Goal: Check status: Check status

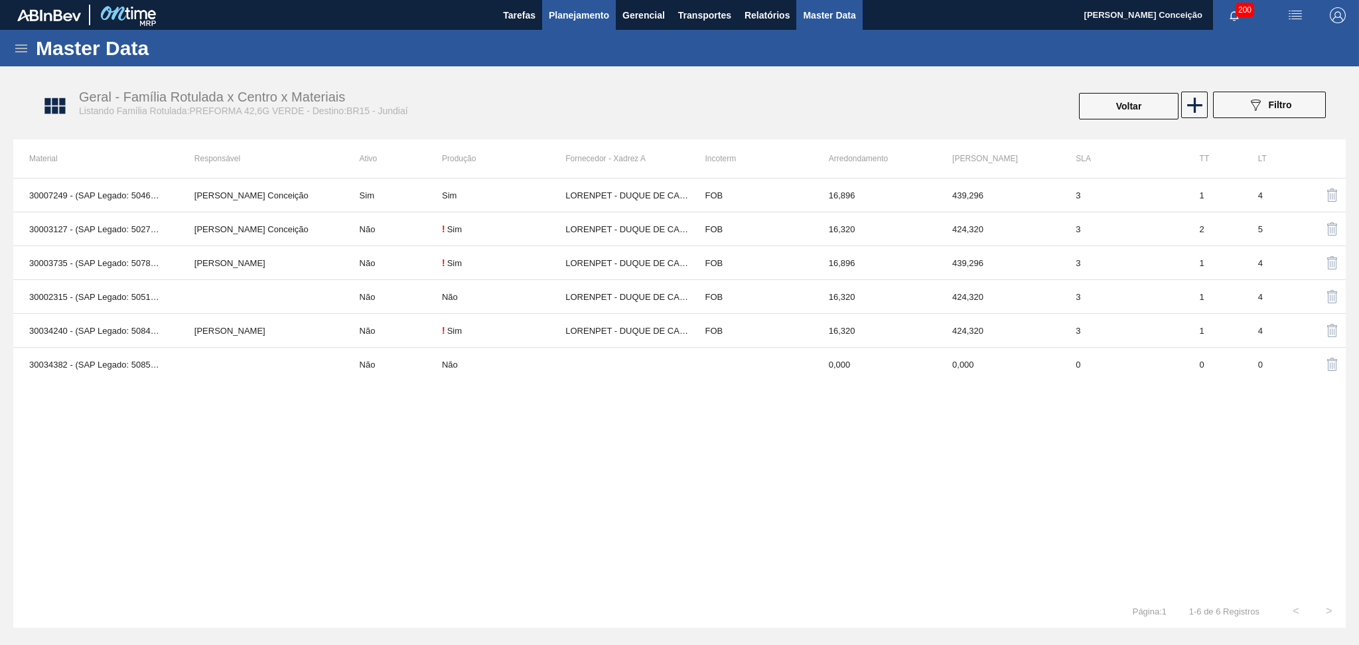
click at [570, 15] on span "Planejamento" at bounding box center [579, 15] width 60 height 16
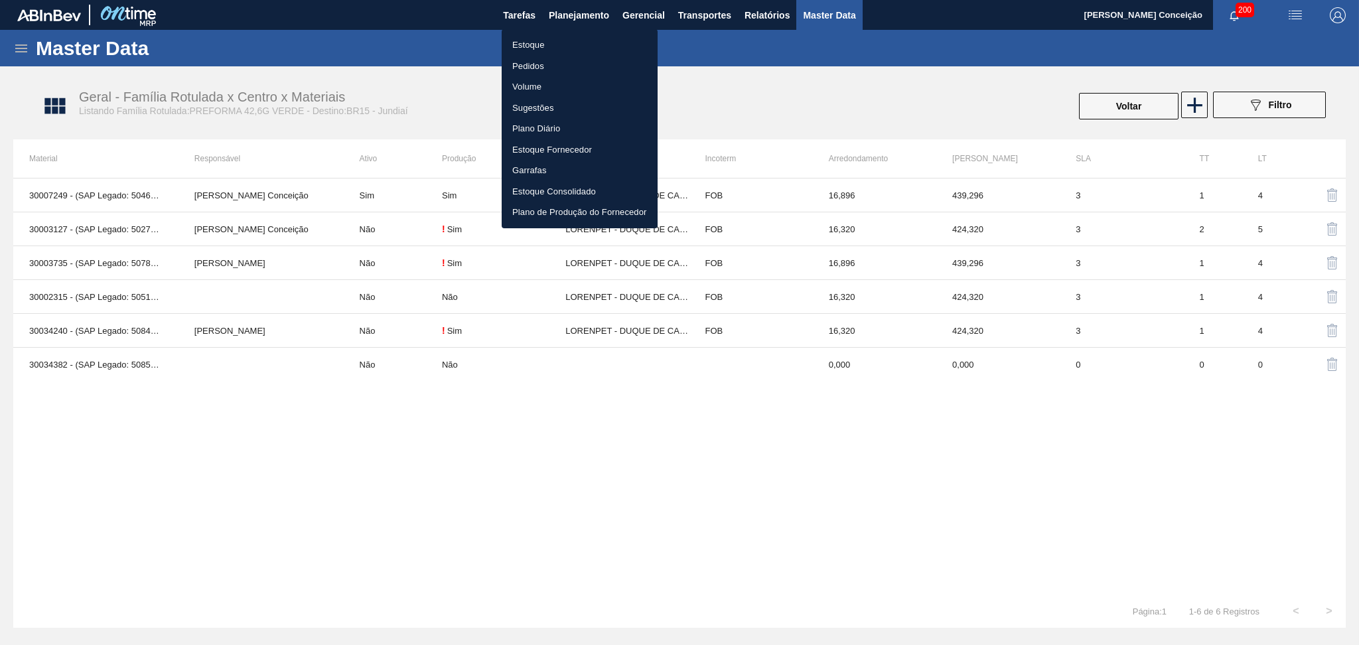
drag, startPoint x: 537, startPoint y: 44, endPoint x: 544, endPoint y: 43, distance: 6.7
click at [538, 44] on li "Estoque" at bounding box center [580, 45] width 156 height 21
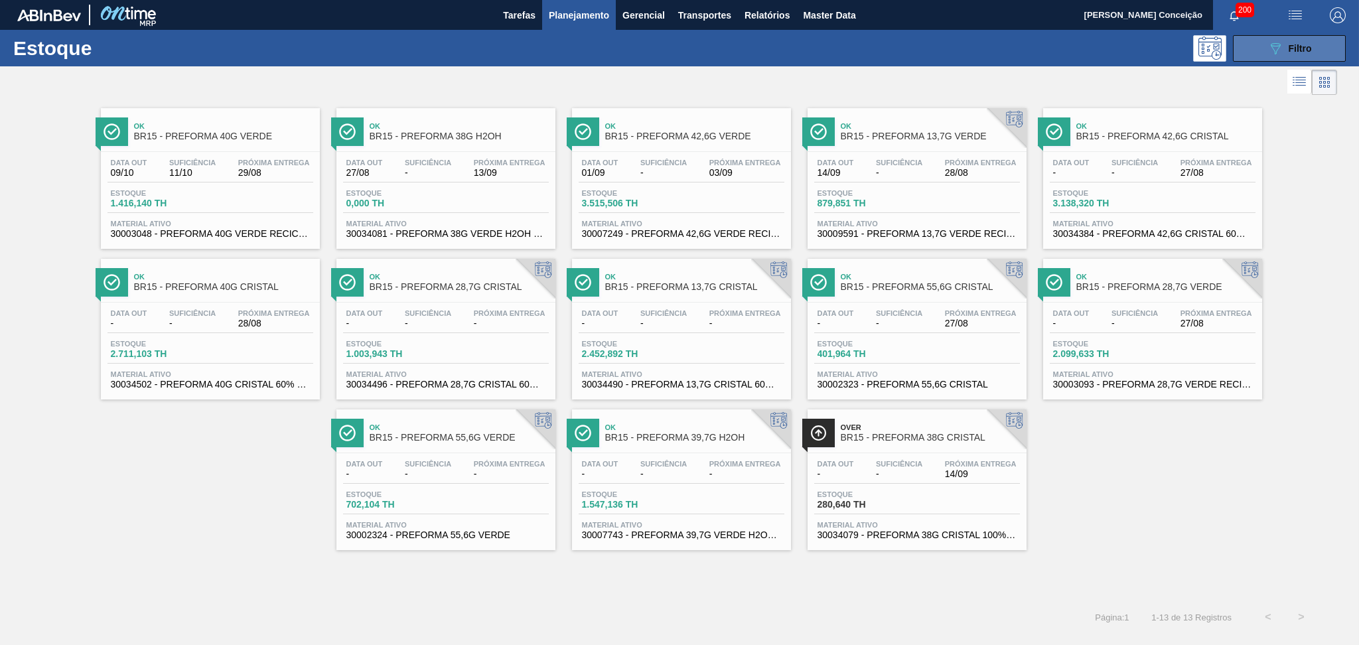
click at [1272, 58] on button "089F7B8B-B2A5-4AFE-B5C0-19BA573D28AC Filtro" at bounding box center [1289, 48] width 113 height 27
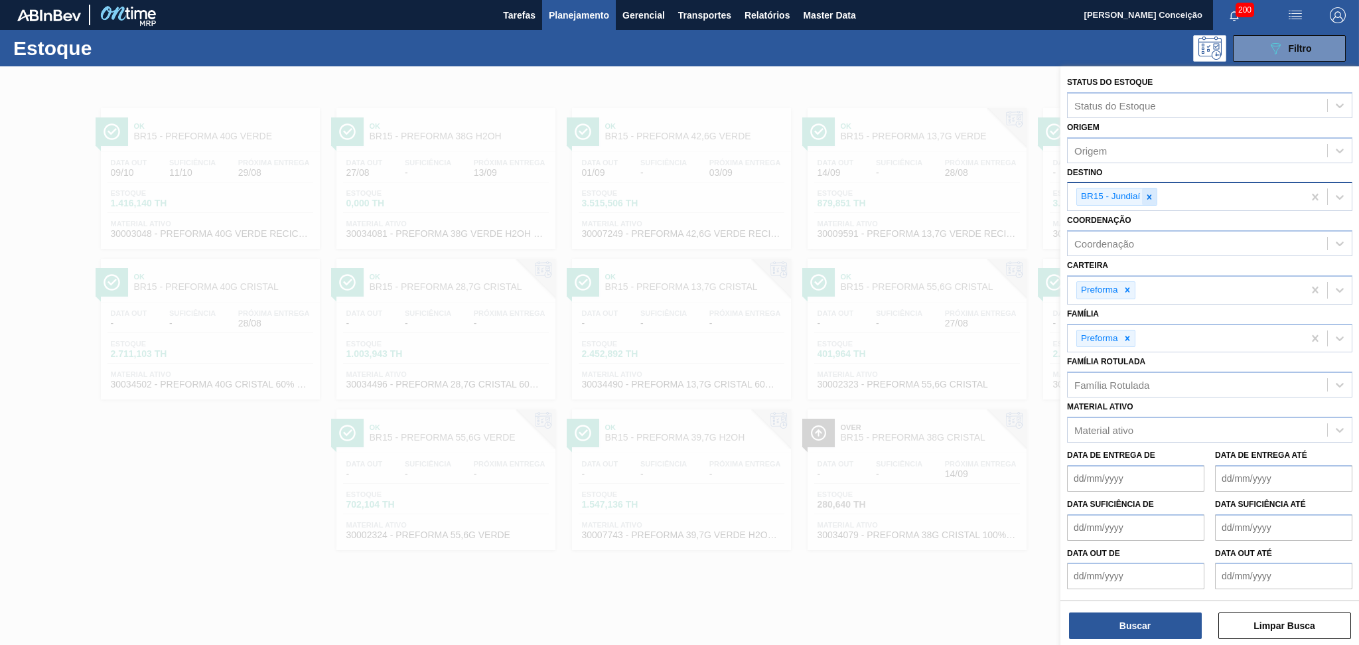
click at [1150, 192] on icon at bounding box center [1149, 196] width 9 height 9
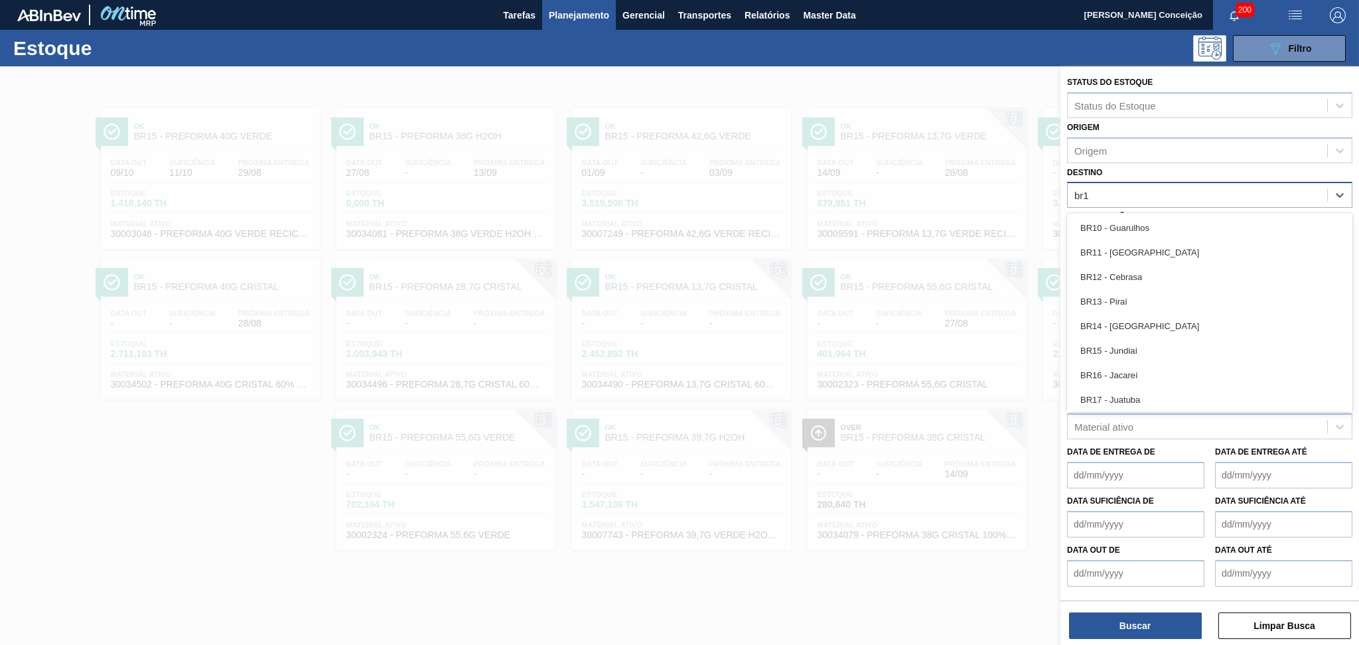
type input "br18"
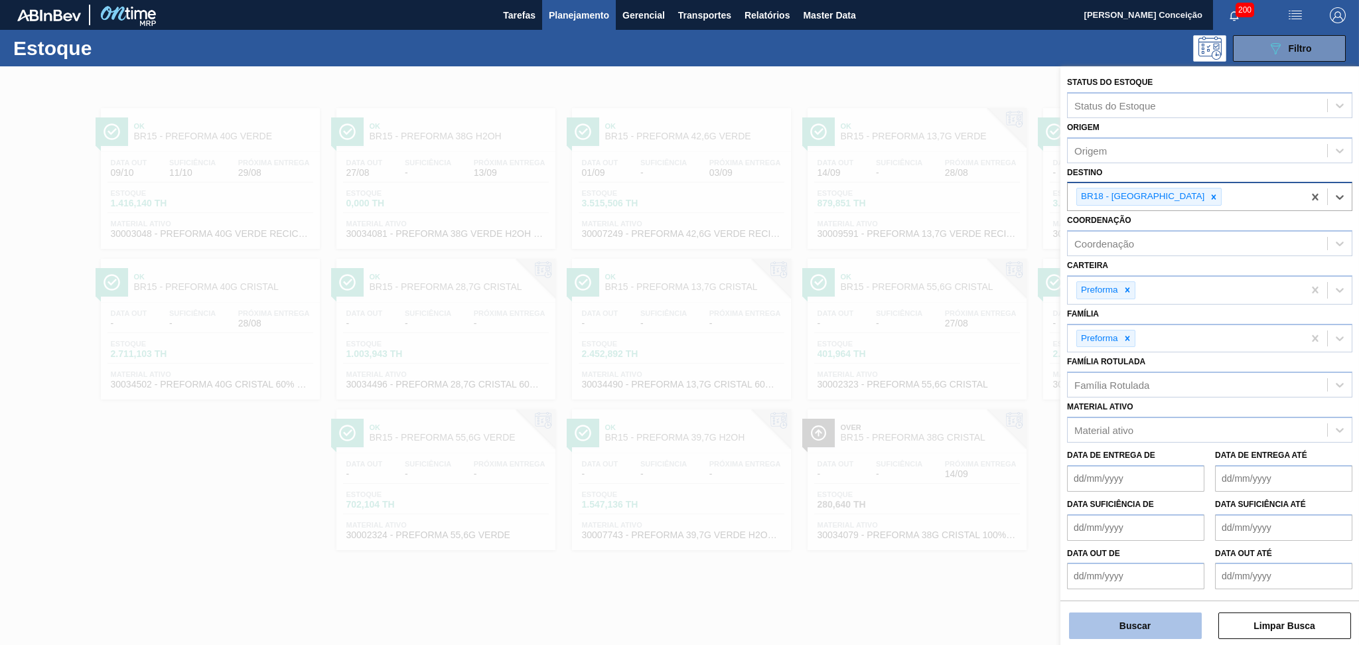
click at [1110, 615] on button "Buscar" at bounding box center [1135, 626] width 133 height 27
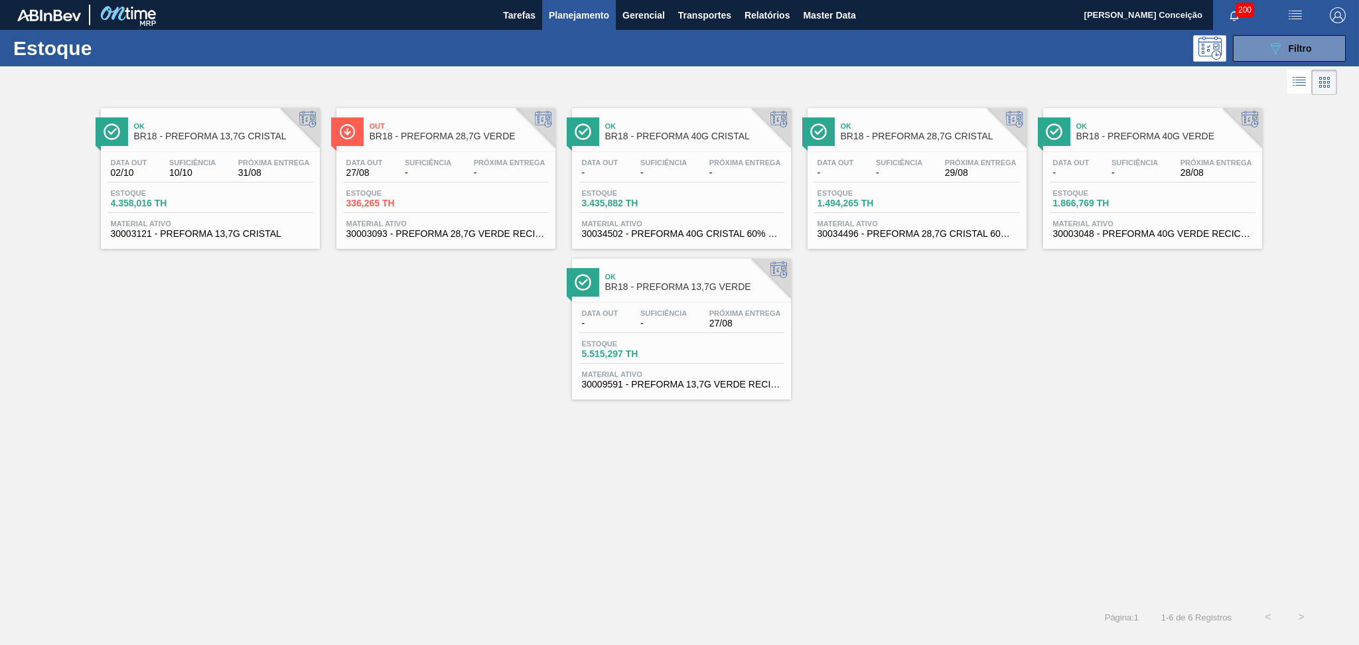
click at [678, 340] on div "Estoque 5.515,297 TH" at bounding box center [682, 352] width 206 height 24
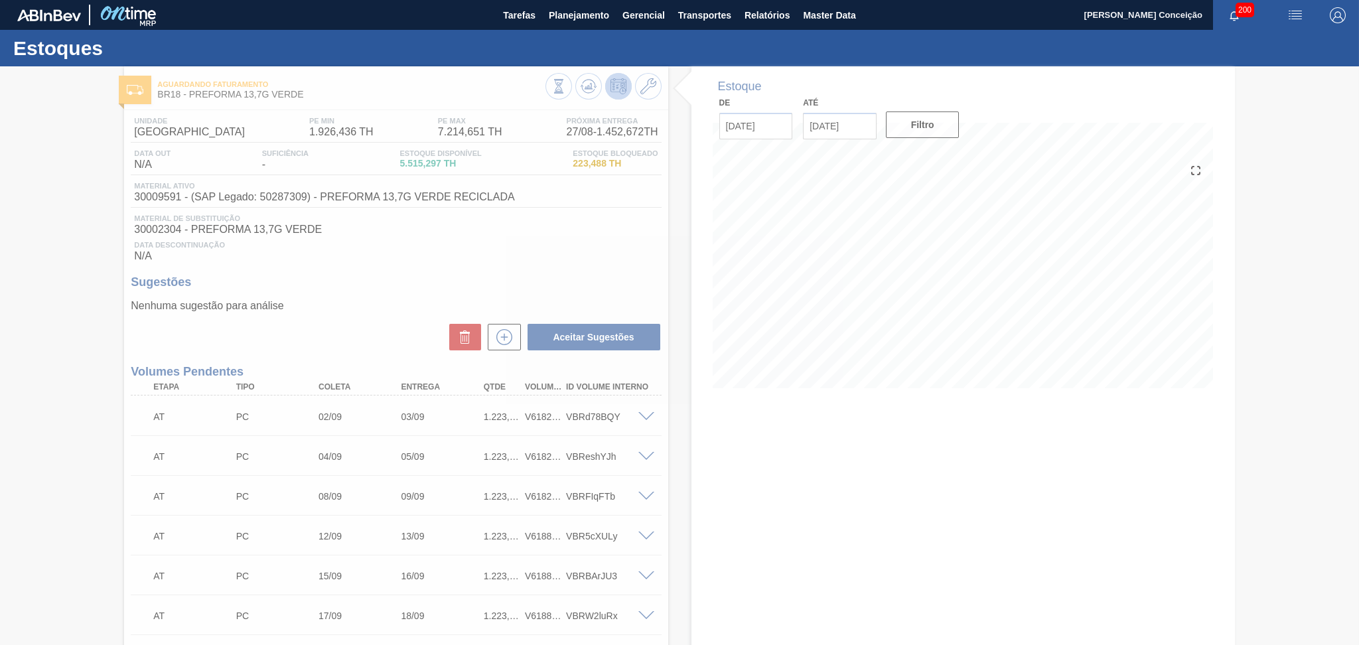
click at [494, 232] on div at bounding box center [679, 355] width 1359 height 579
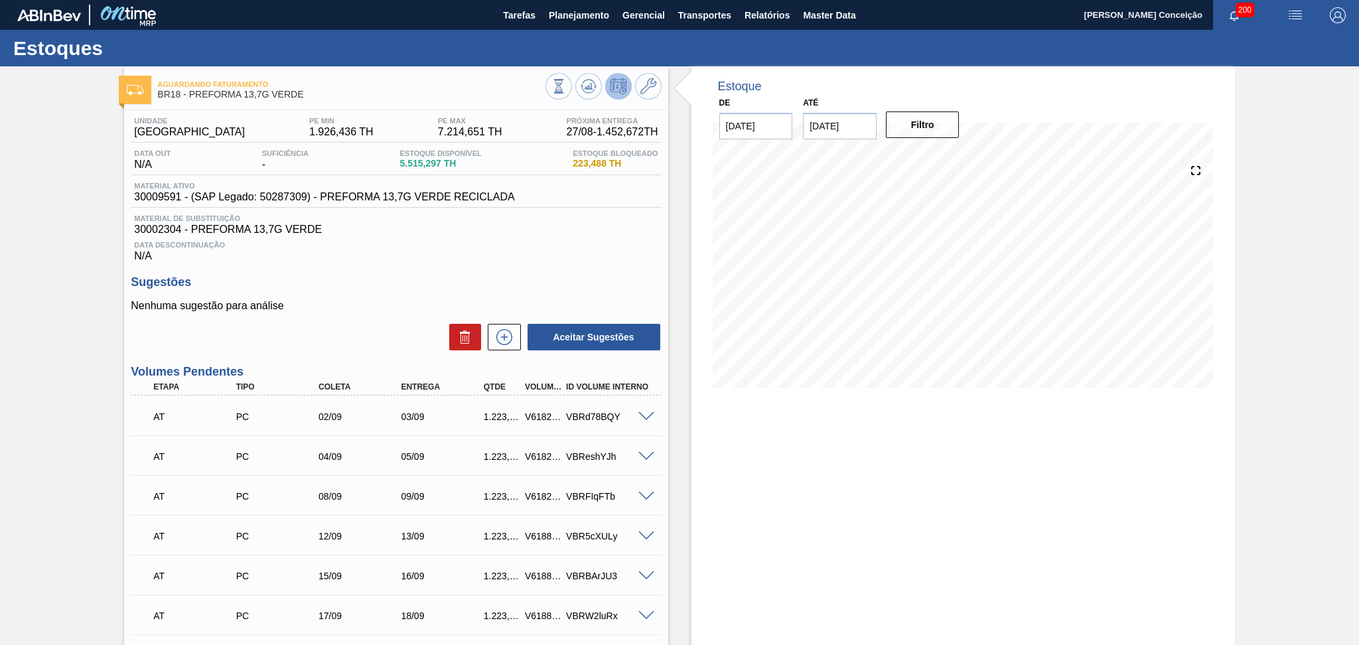
click at [170, 232] on span "30002304 - PREFORMA 13,7G VERDE" at bounding box center [396, 230] width 524 height 12
copy span "30002304"
click at [471, 242] on span "Data Descontinuação" at bounding box center [396, 245] width 524 height 8
drag, startPoint x: 439, startPoint y: 165, endPoint x: 391, endPoint y: 165, distance: 48.5
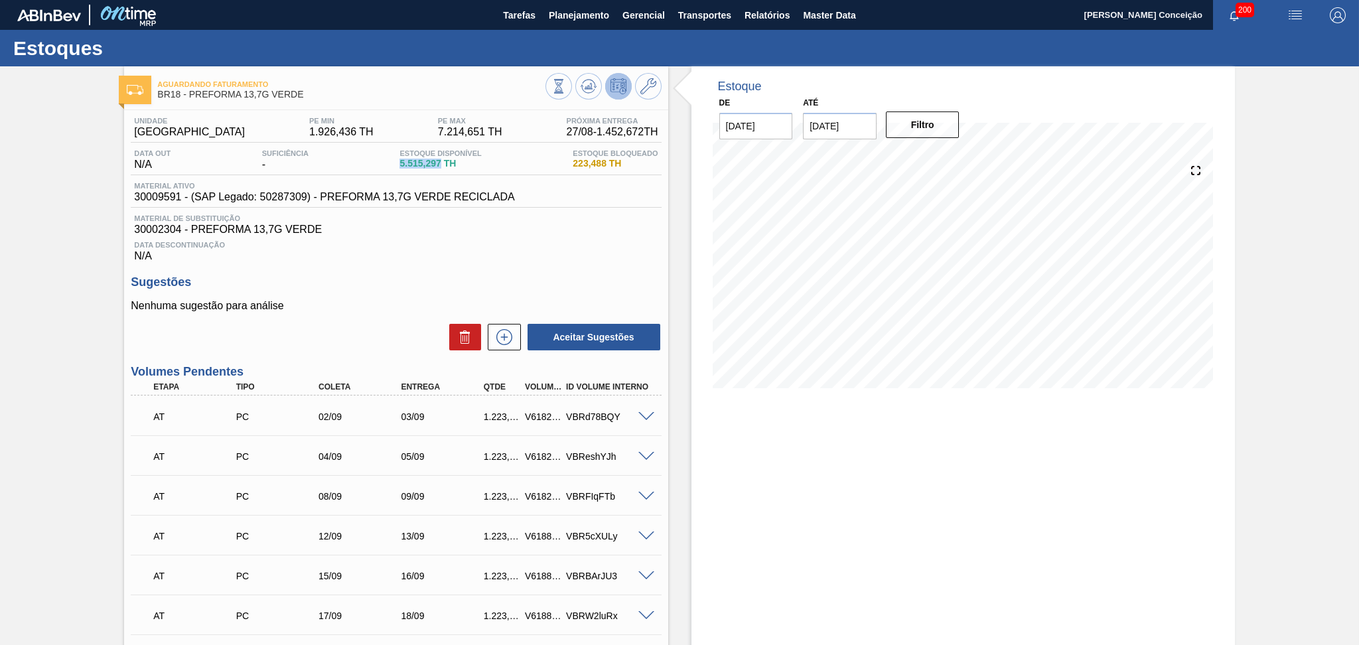
click at [391, 165] on div "Data out N/A Suficiência - Estoque Disponível 5.515,297 TH Estoque Bloqueado 22…" at bounding box center [396, 162] width 530 height 26
copy span "5.515,297"
click at [569, 12] on span "Planejamento" at bounding box center [579, 15] width 60 height 16
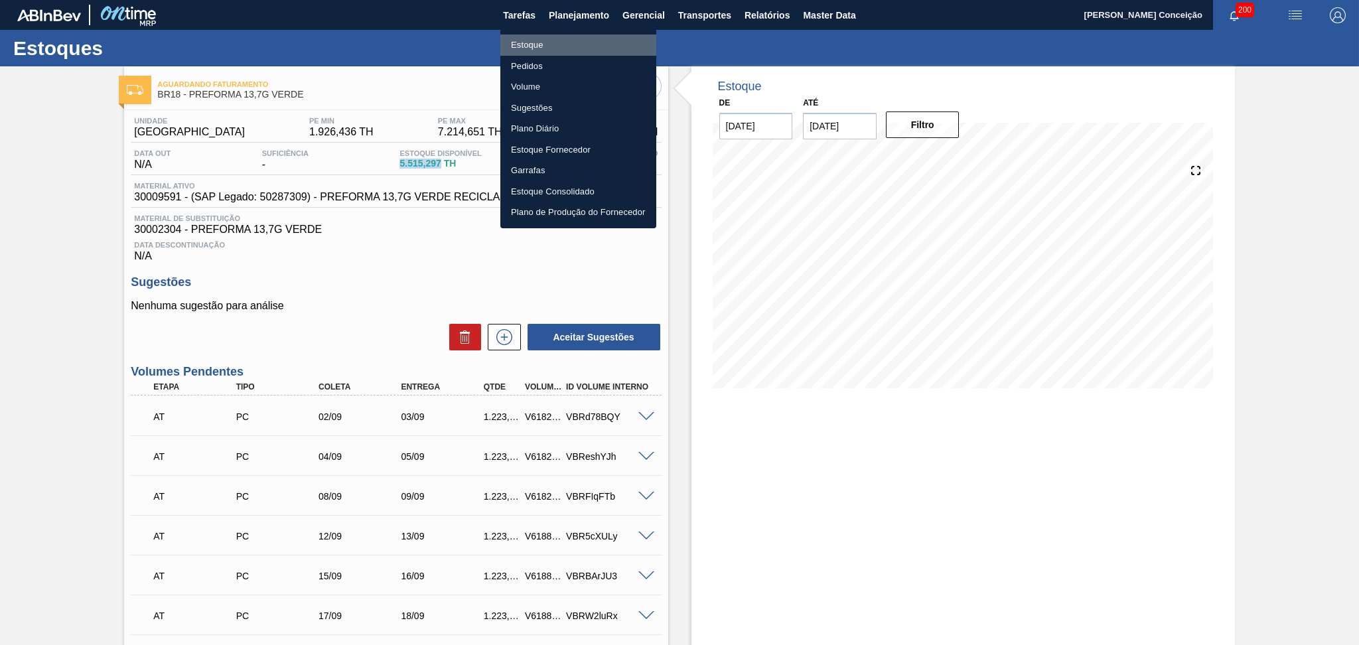
click at [536, 41] on li "Estoque" at bounding box center [578, 45] width 156 height 21
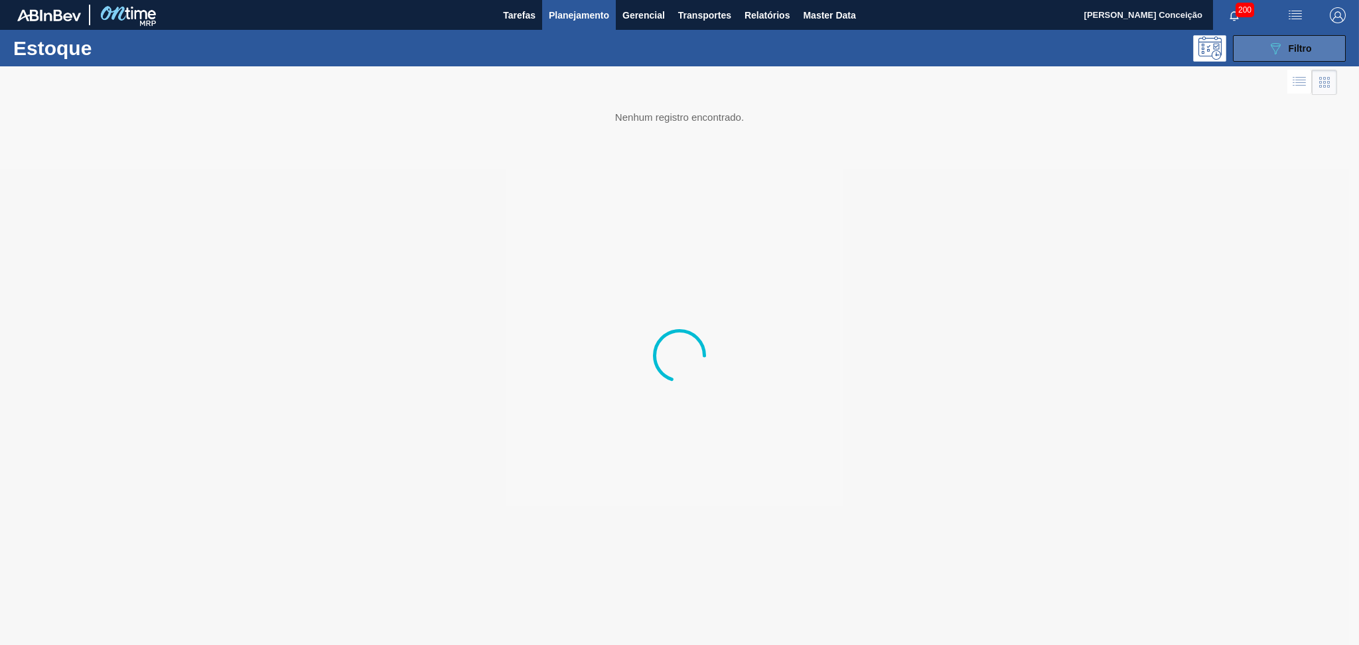
click at [1278, 47] on icon at bounding box center [1276, 48] width 10 height 11
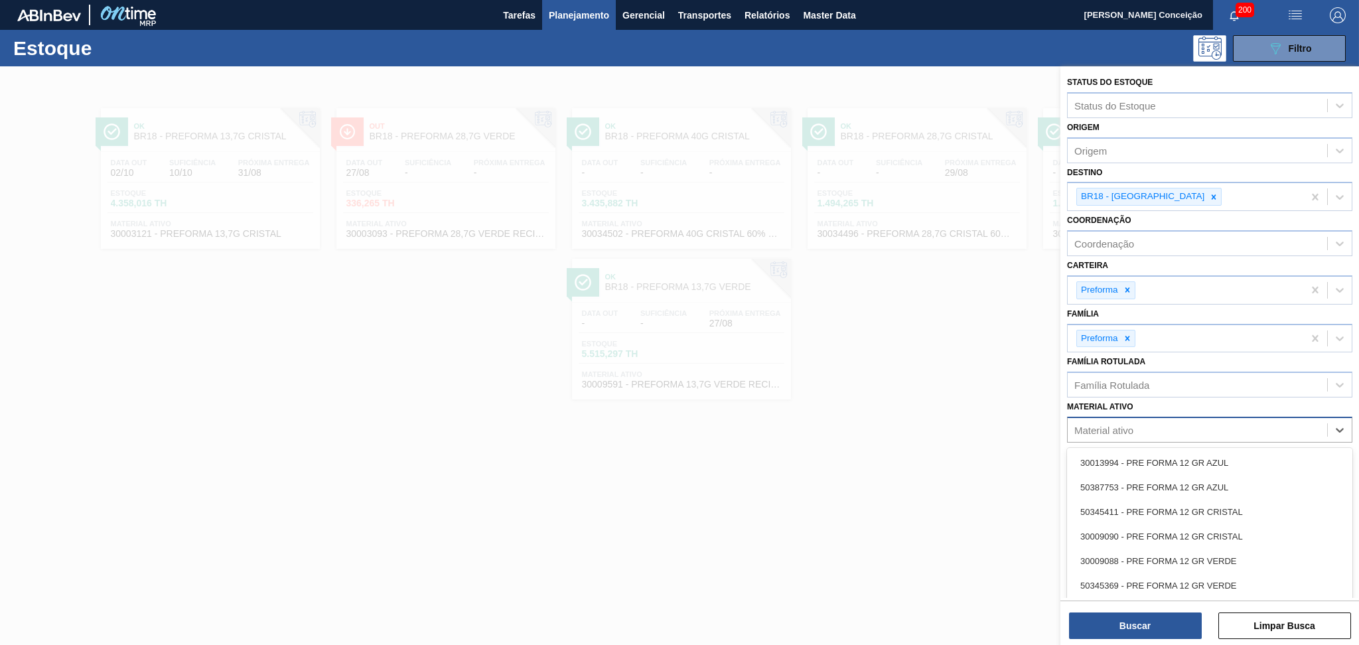
click at [1119, 427] on div "Material ativo" at bounding box center [1104, 430] width 59 height 11
type ativo "30003127"
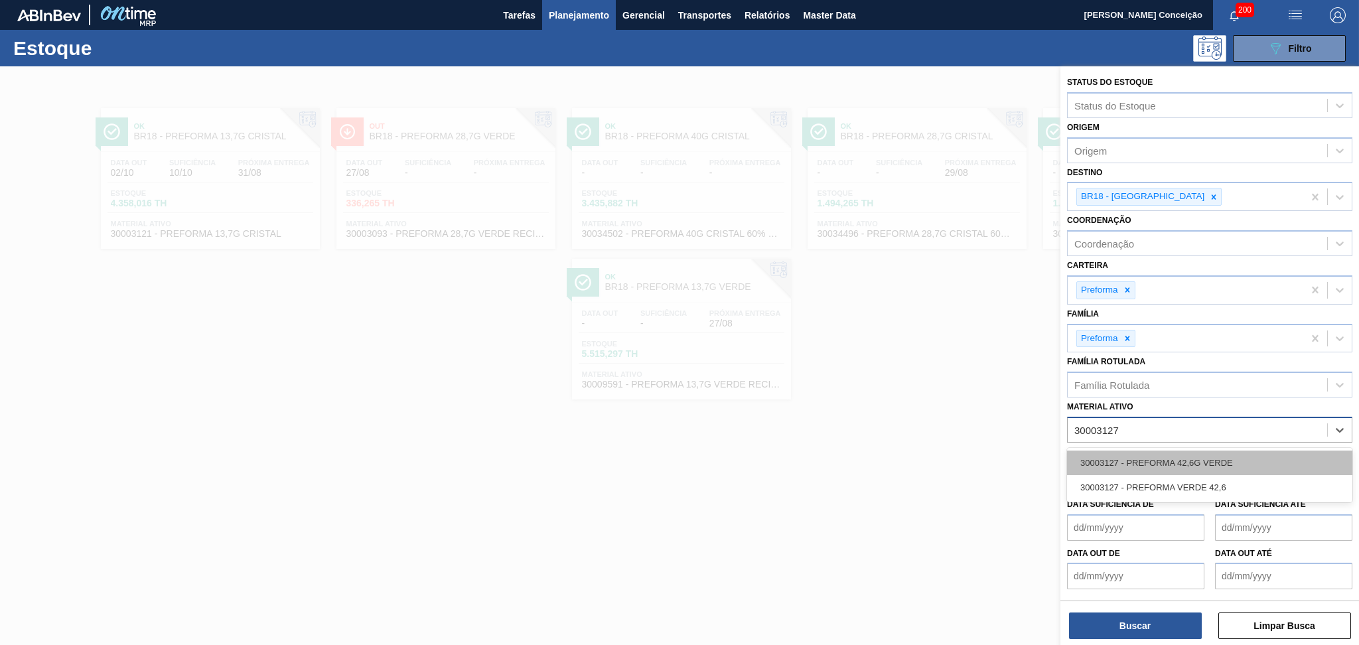
click at [1123, 454] on div "30003127 - PREFORMA 42,6G VERDE" at bounding box center [1209, 463] width 285 height 25
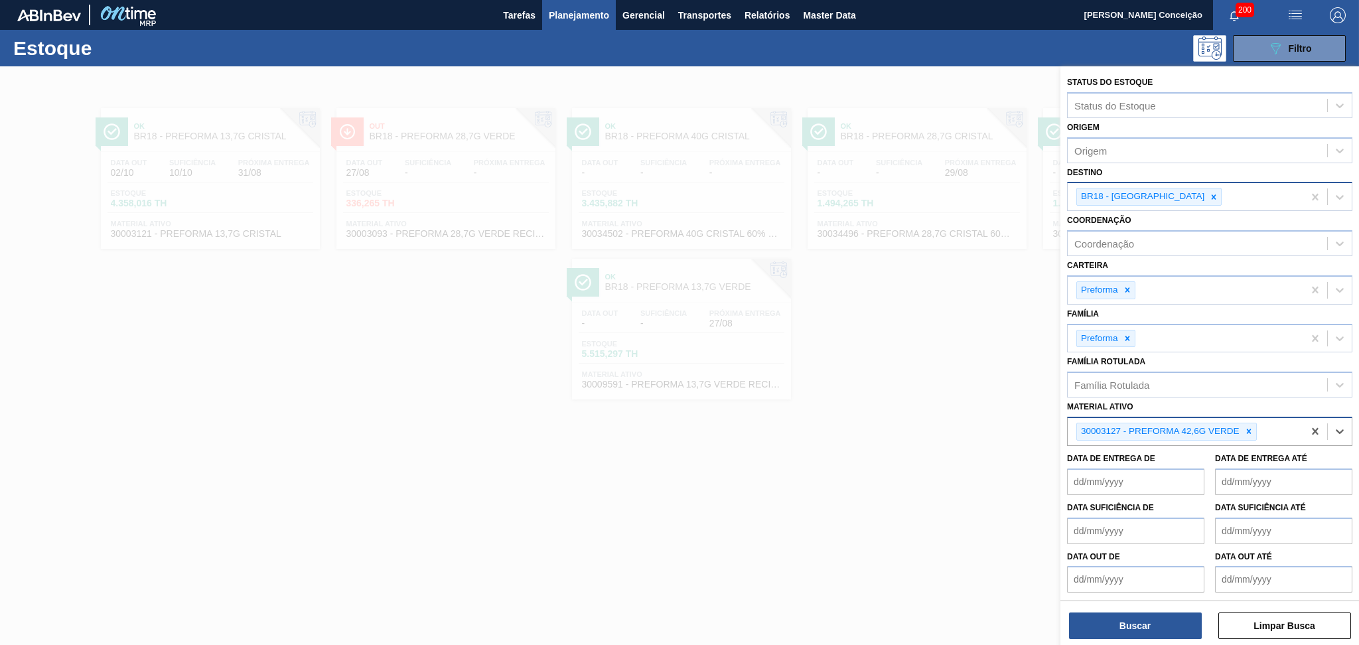
click at [1209, 196] on icon at bounding box center [1213, 196] width 9 height 9
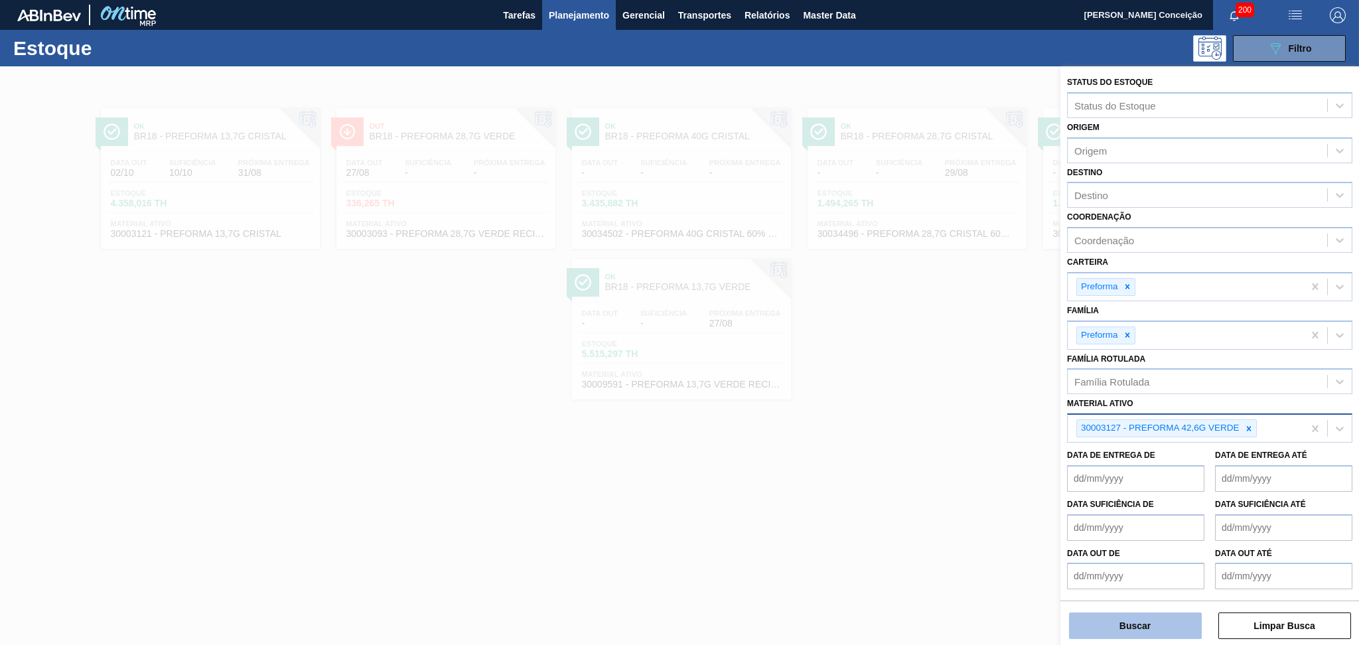
click at [1126, 631] on button "Buscar" at bounding box center [1135, 626] width 133 height 27
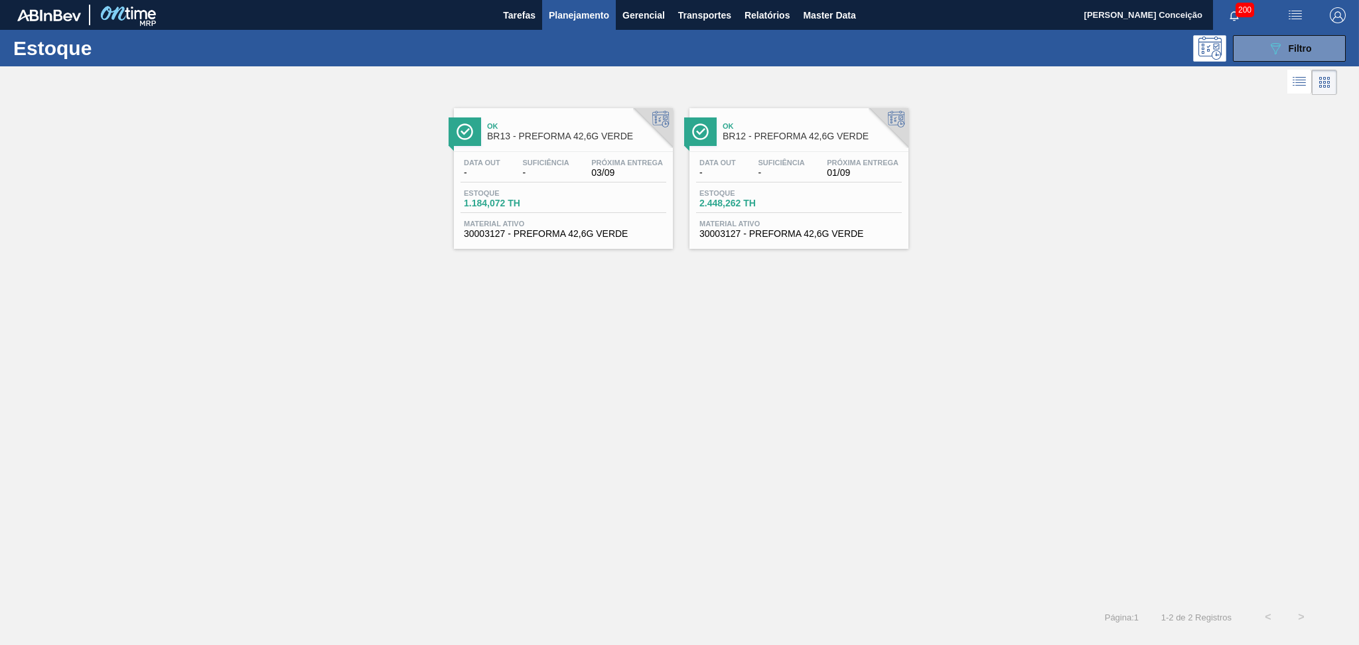
click at [603, 202] on div "Estoque 1.184,072 TH" at bounding box center [564, 201] width 206 height 24
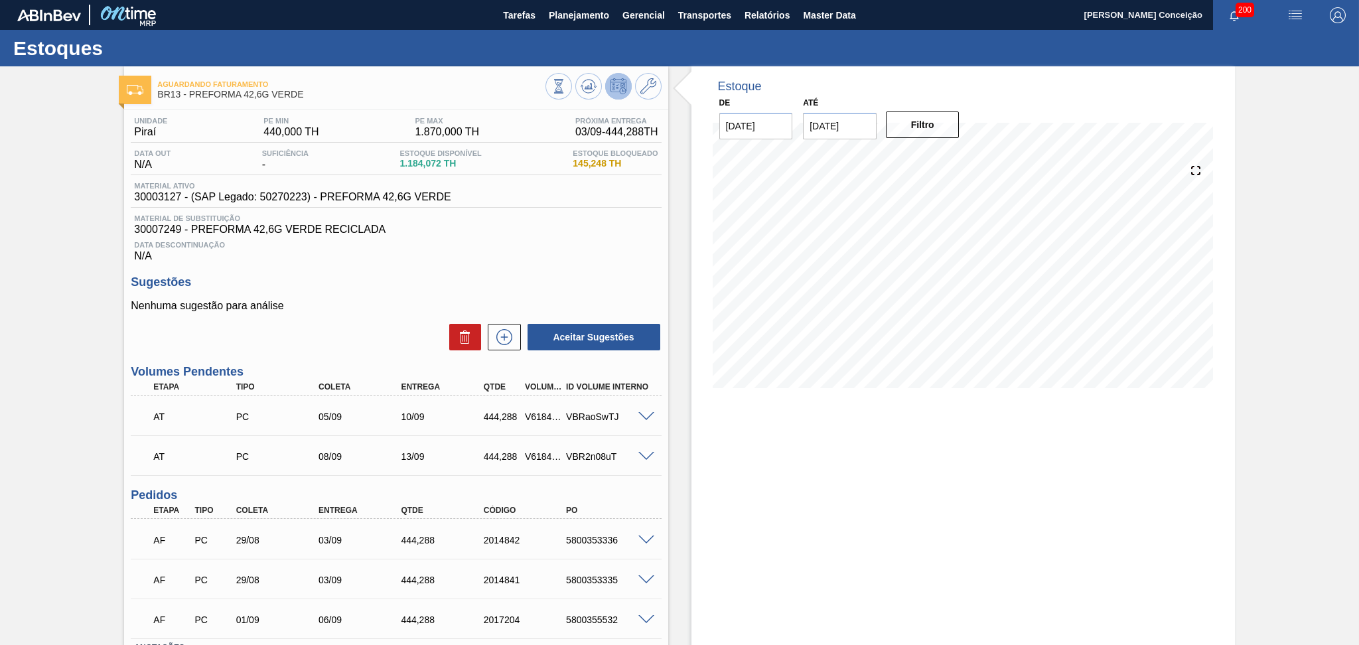
click at [483, 249] on div "Data Descontinuação N/A" at bounding box center [396, 249] width 530 height 27
